Goal: Transaction & Acquisition: Purchase product/service

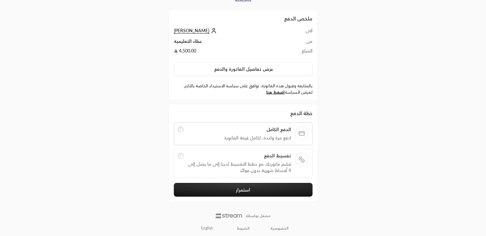
scroll to position [19, 0]
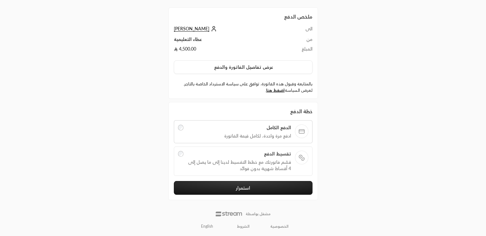
click at [274, 167] on span "قسّم فاتورتك مع خطط التقسيط لدينا إلى ما يصل إلى 4 أقساط شهرية بدون فوائد" at bounding box center [239, 165] width 104 height 13
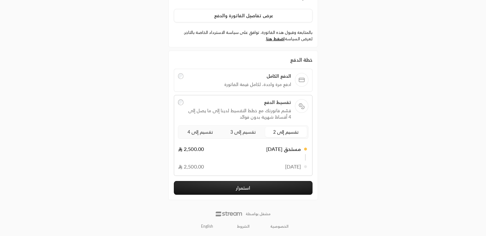
scroll to position [70, 0]
click at [279, 185] on button "استمرار" at bounding box center [243, 188] width 139 height 14
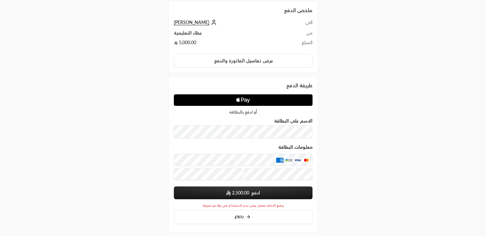
scroll to position [25, 0]
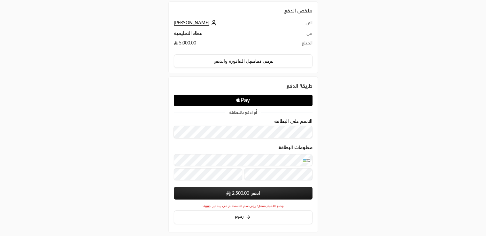
click at [246, 192] on span "2,500.00" at bounding box center [240, 193] width 17 height 6
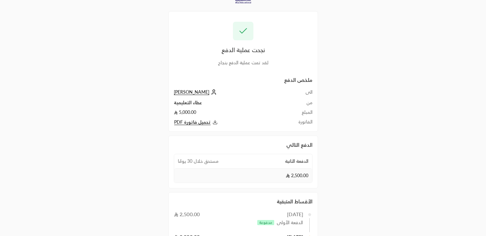
scroll to position [11, 0]
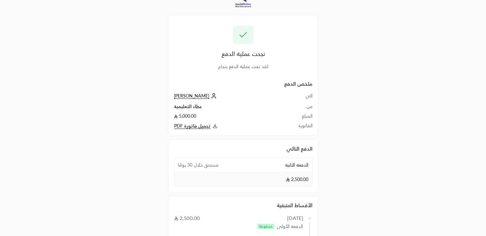
click at [186, 95] on span "[PERSON_NAME]" at bounding box center [191, 96] width 35 height 6
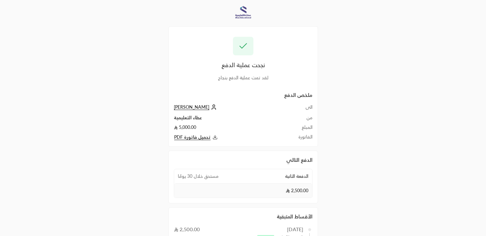
click at [193, 138] on span "تحميل فاتورة PDF" at bounding box center [192, 137] width 36 height 6
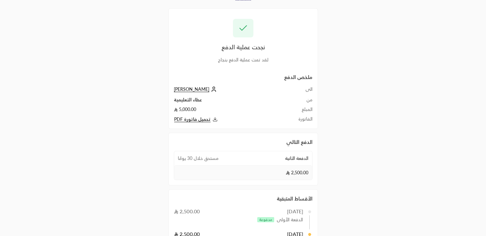
scroll to position [18, 0]
